Goal: Transaction & Acquisition: Subscribe to service/newsletter

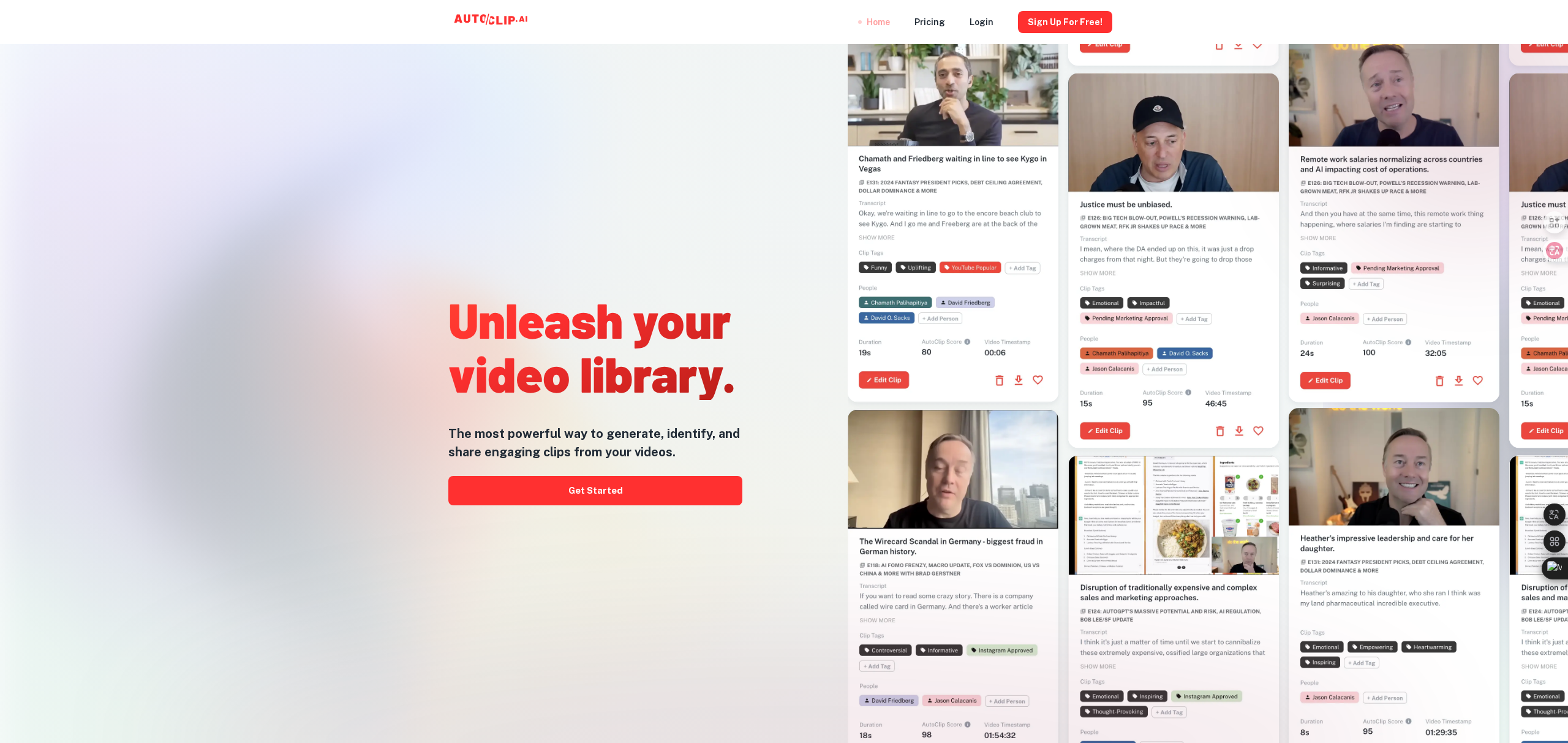
click at [887, 23] on div "Home" at bounding box center [878, 22] width 23 height 44
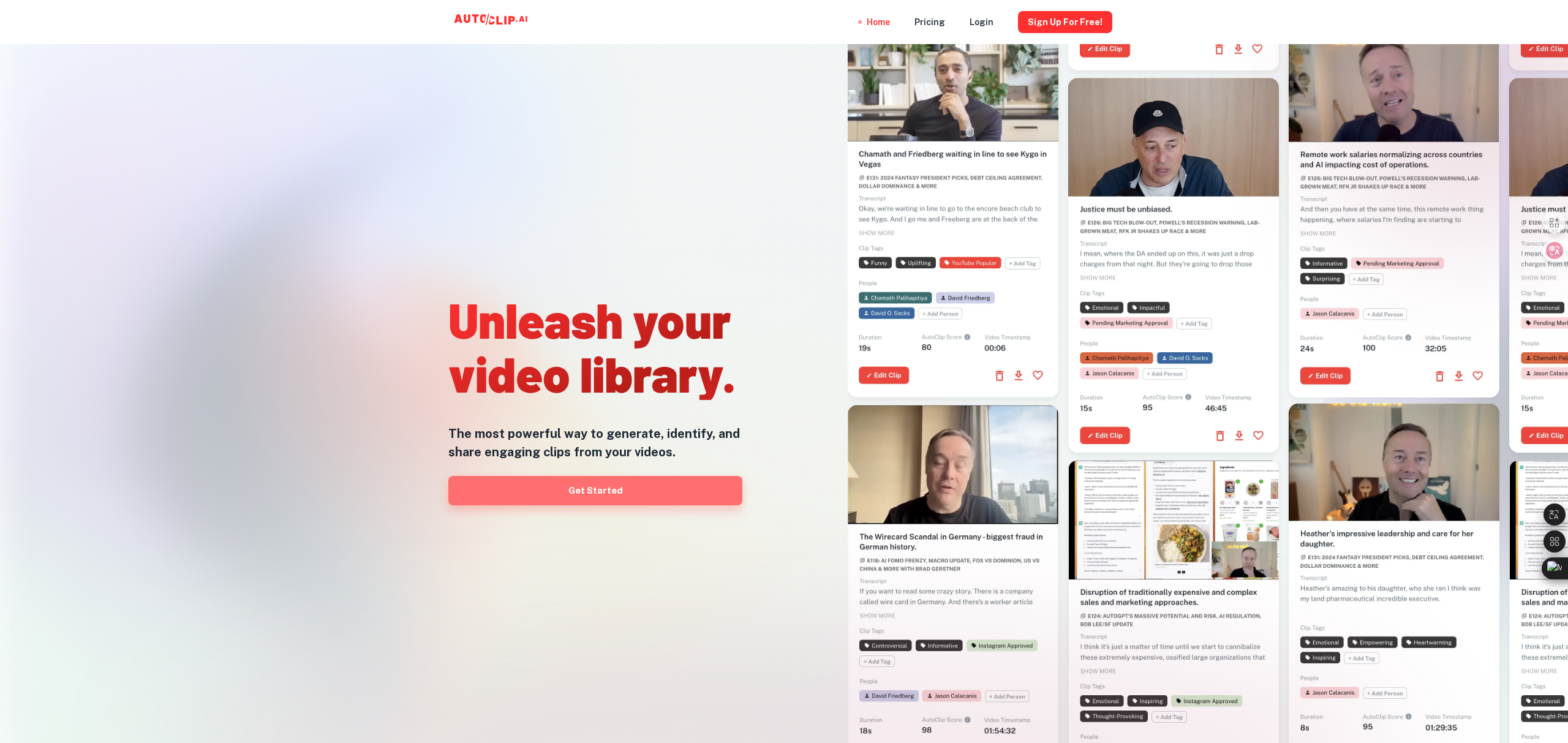
click at [603, 489] on link "Get Started" at bounding box center [595, 491] width 294 height 29
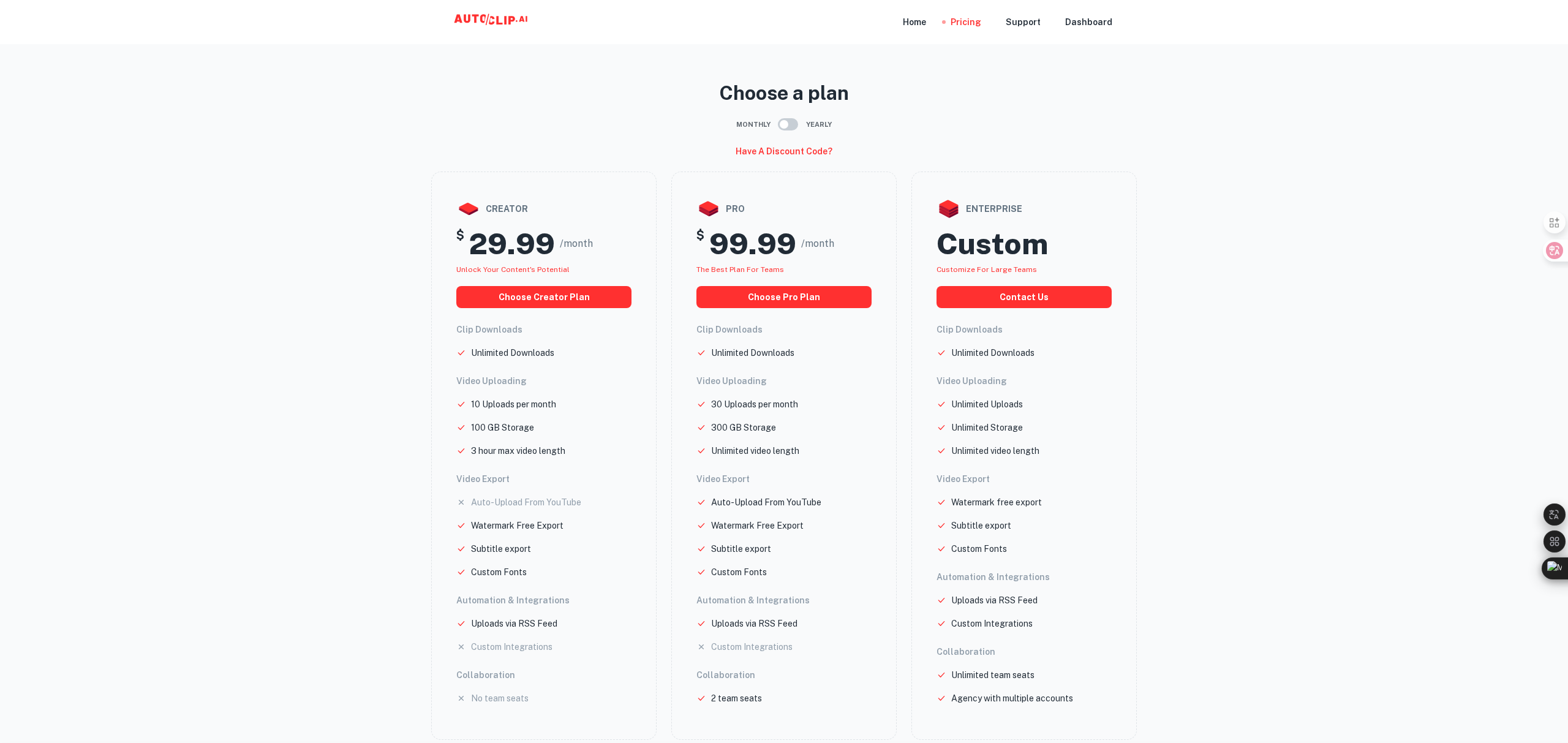
click at [506, 19] on icon at bounding box center [505, 20] width 3 height 9
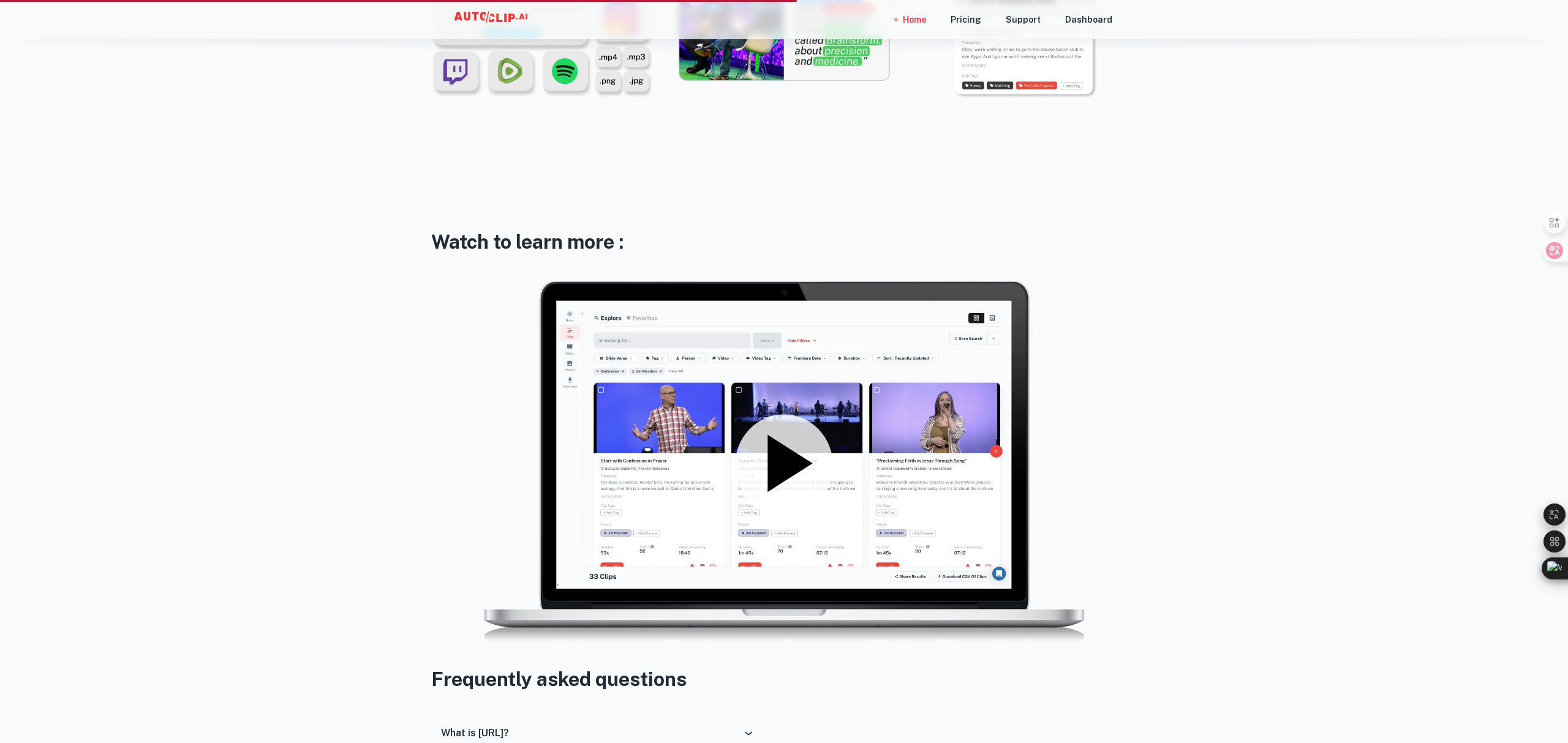
scroll to position [1729, 0]
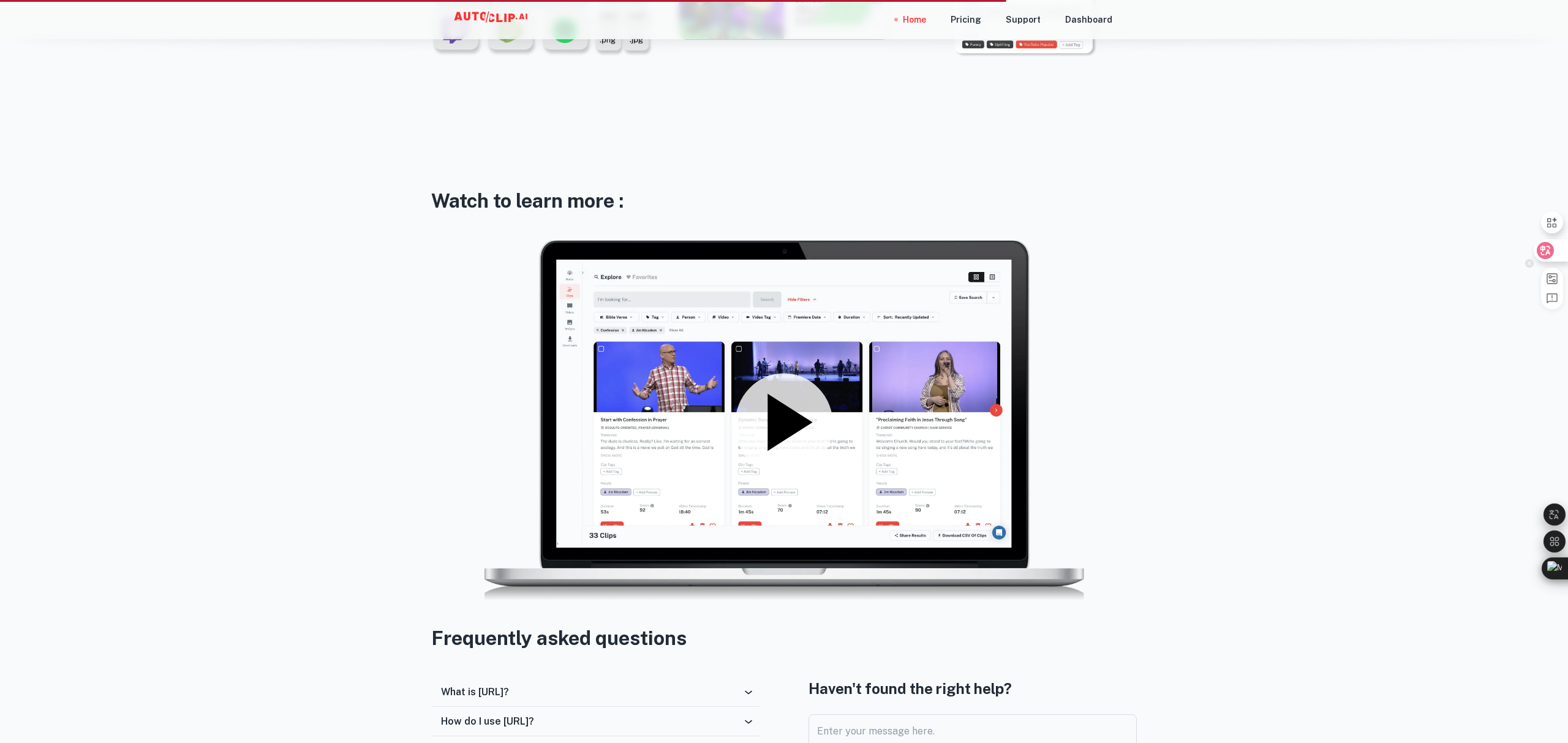
click at [1541, 248] on icon at bounding box center [1545, 251] width 12 height 12
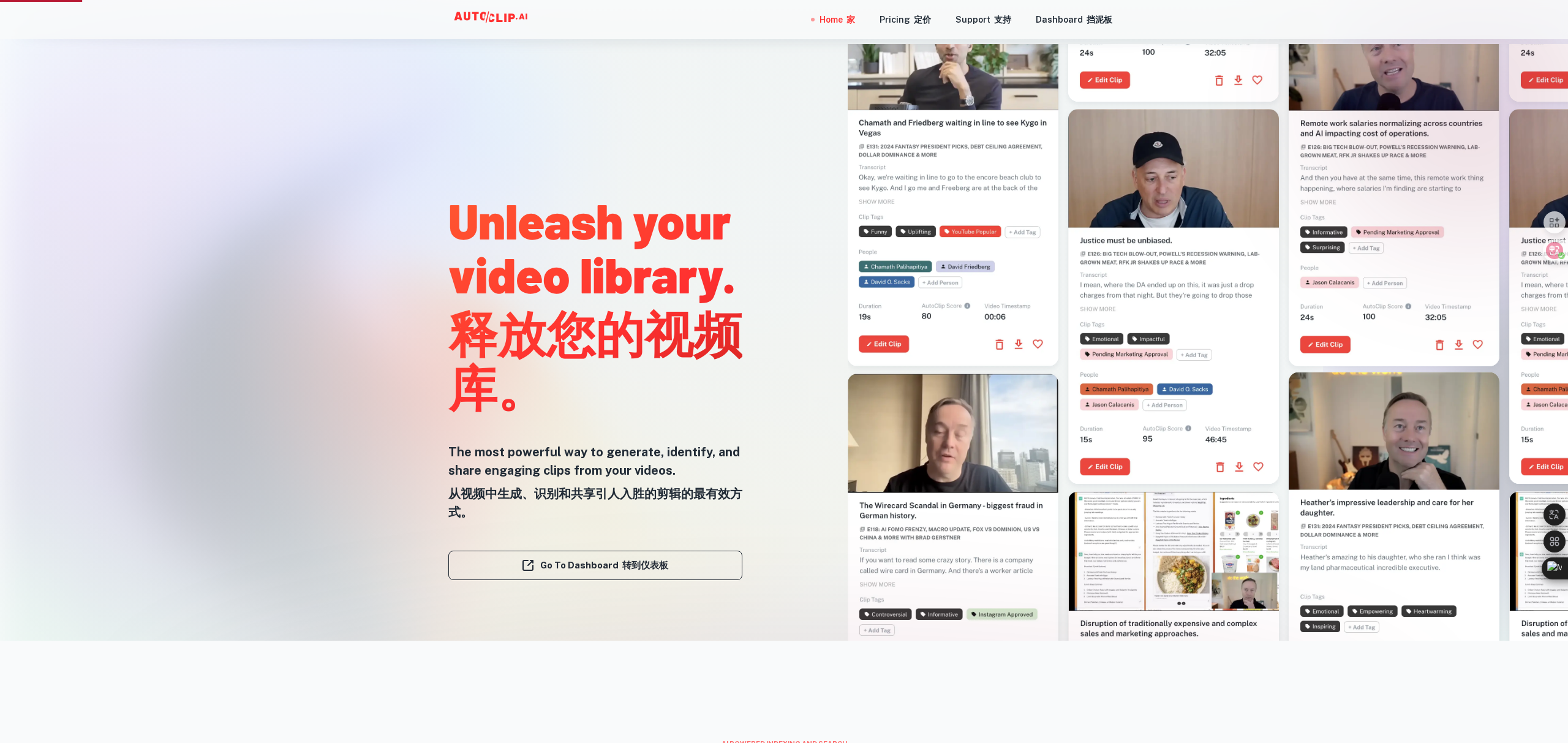
scroll to position [107, 0]
